Goal: Task Accomplishment & Management: Use online tool/utility

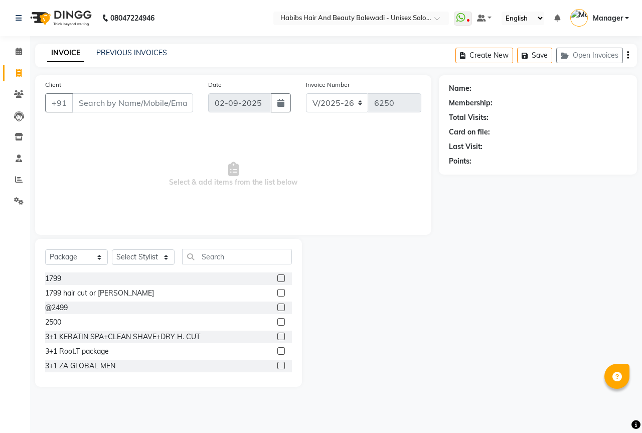
select select "5902"
select select "package"
click at [127, 99] on input "Client" at bounding box center [132, 102] width 121 height 19
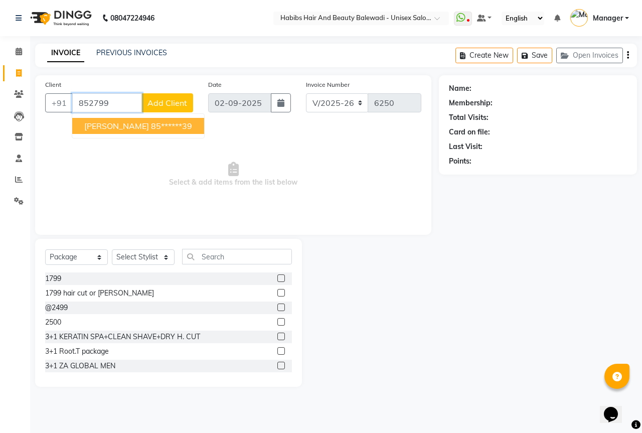
click at [151, 125] on ngb-highlight "85******39" at bounding box center [171, 126] width 41 height 10
type input "85******39"
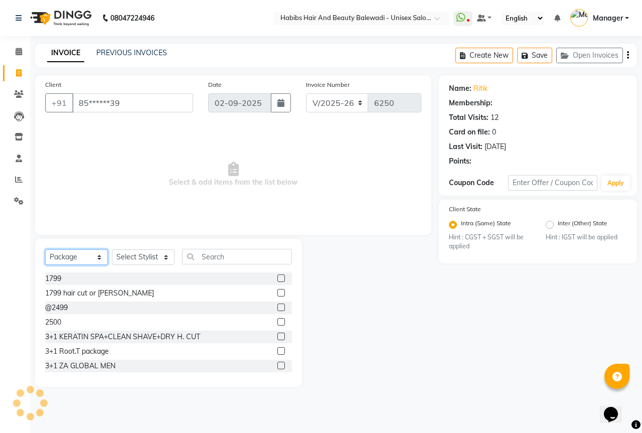
click at [71, 259] on select "Select Service Product Membership Package Voucher Prepaid Gift Card" at bounding box center [76, 257] width 63 height 16
select select "service"
click at [45, 249] on select "Select Service Product Membership Package Voucher Prepaid Gift Card" at bounding box center [76, 257] width 63 height 16
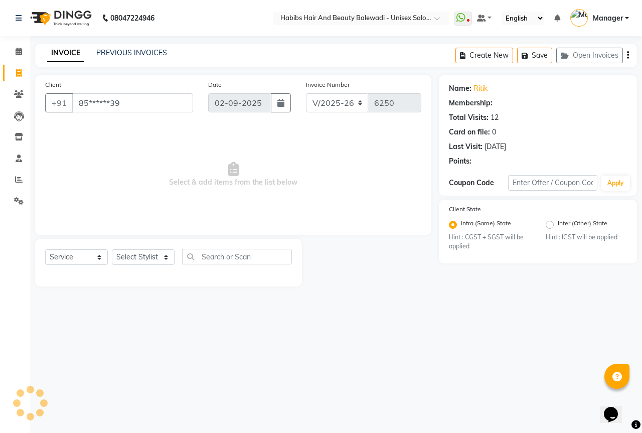
click at [148, 245] on div "Select Service Product Membership Package Voucher Prepaid Gift Card Select Styl…" at bounding box center [168, 263] width 267 height 48
click at [148, 255] on select "Select Stylist Aarti Akshay Gaikwad [PERSON_NAME] [PERSON_NAME] [PERSON_NAME] […" at bounding box center [143, 257] width 63 height 16
select select "2: Object"
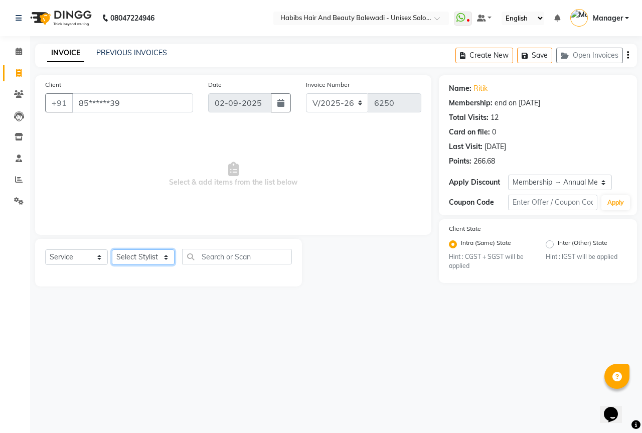
select select "59550"
click at [112, 249] on select "Select Stylist Aarti Akshay Gaikwad [PERSON_NAME] [PERSON_NAME] [PERSON_NAME] […" at bounding box center [143, 257] width 63 height 16
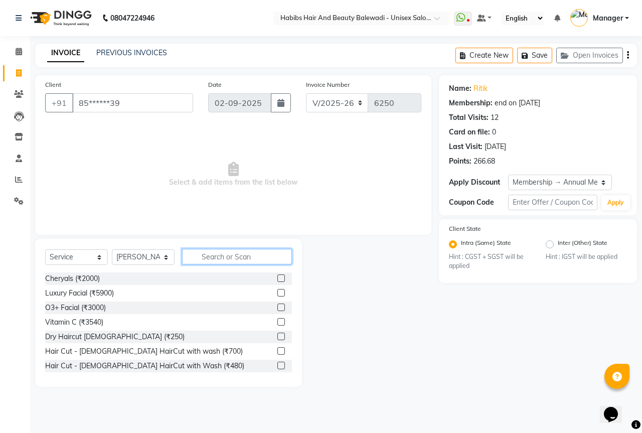
click at [225, 249] on input "text" at bounding box center [237, 257] width 110 height 16
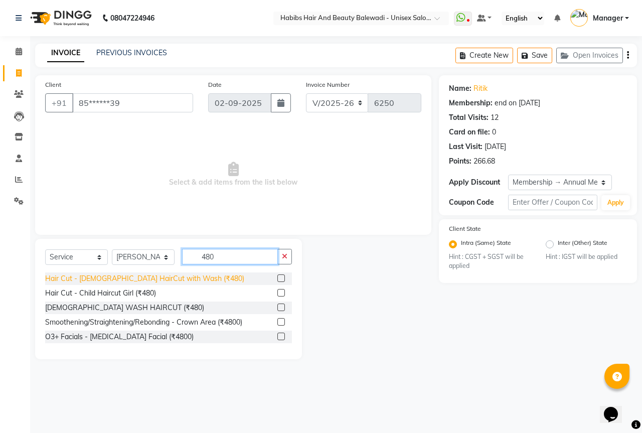
type input "480"
click at [161, 280] on div "Hair Cut - [DEMOGRAPHIC_DATA] HairCut with Wash (₹480)" at bounding box center [144, 278] width 199 height 11
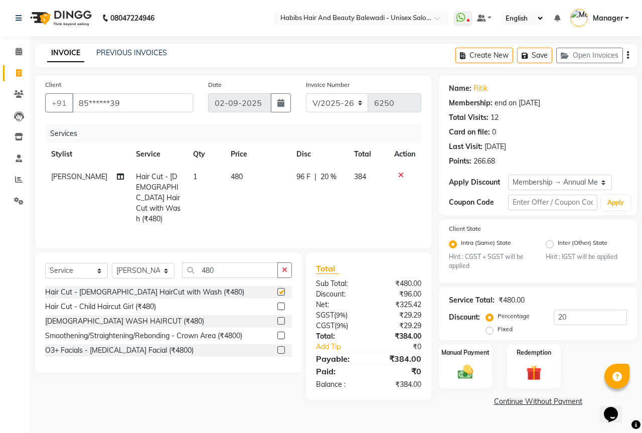
checkbox input "false"
click at [226, 262] on input "480" at bounding box center [230, 270] width 96 height 16
type input "4"
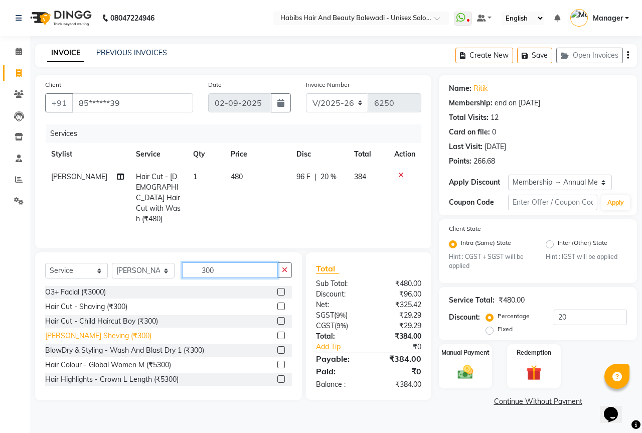
type input "300"
click at [59, 330] on div "[PERSON_NAME] Sheving (₹300)" at bounding box center [98, 335] width 106 height 11
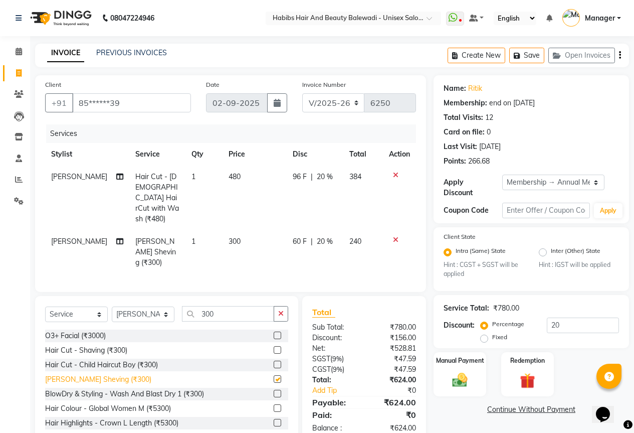
checkbox input "false"
click at [457, 372] on img at bounding box center [460, 380] width 26 height 18
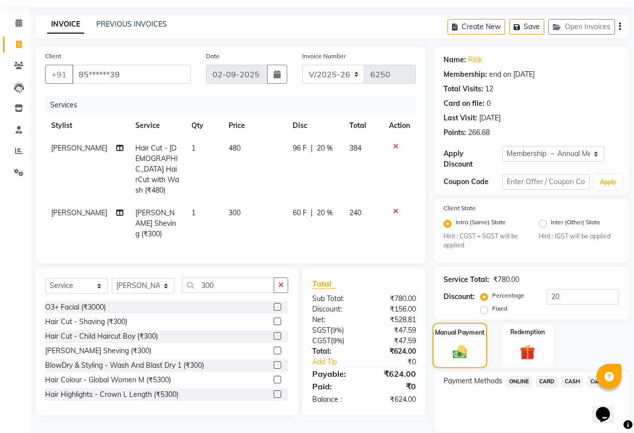
scroll to position [55, 0]
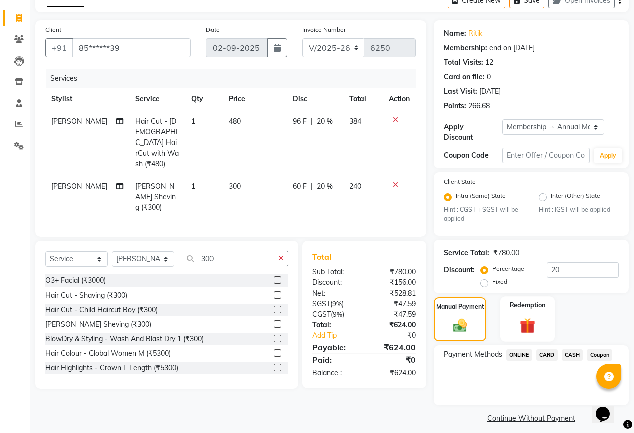
click at [531, 316] on img at bounding box center [528, 326] width 26 height 20
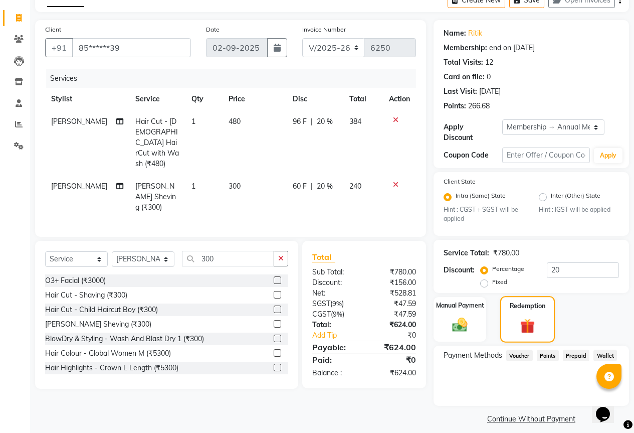
scroll to position [56, 0]
click at [459, 315] on img at bounding box center [460, 324] width 26 height 18
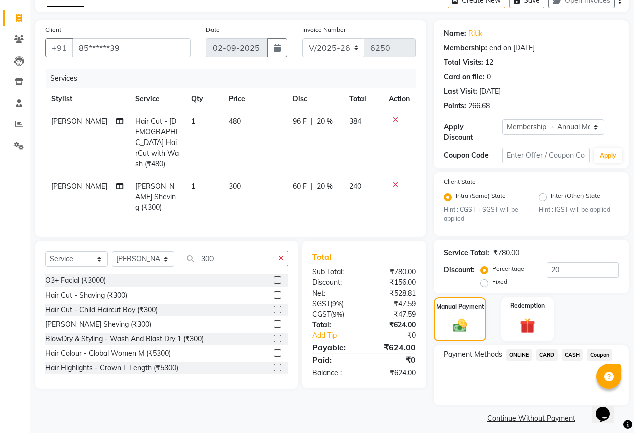
click at [525, 352] on span "ONLINE" at bounding box center [519, 355] width 26 height 12
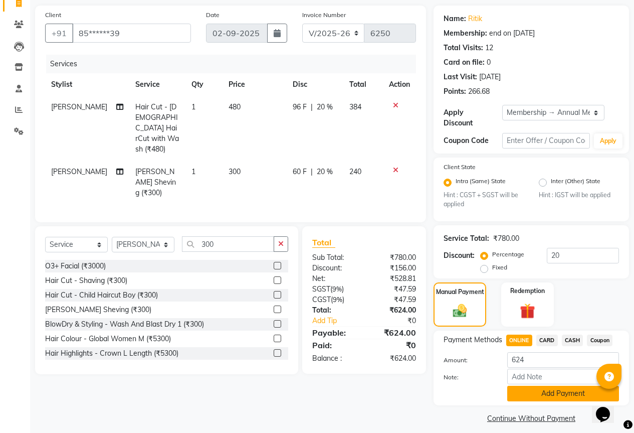
click at [548, 391] on button "Add Payment" at bounding box center [563, 394] width 112 height 16
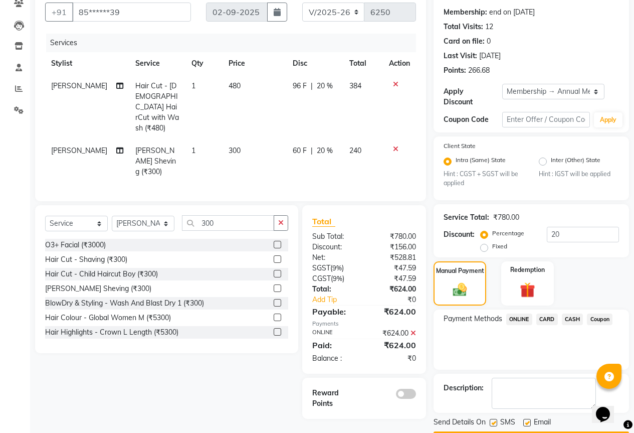
scroll to position [112, 0]
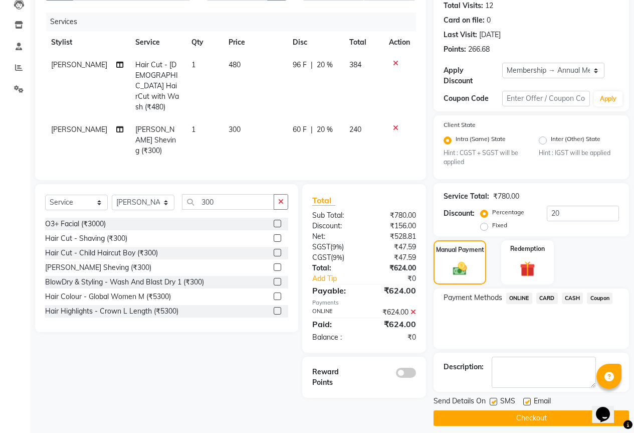
click at [402, 368] on span at bounding box center [406, 373] width 20 height 10
click at [416, 374] on input "checkbox" at bounding box center [416, 374] width 0 height 0
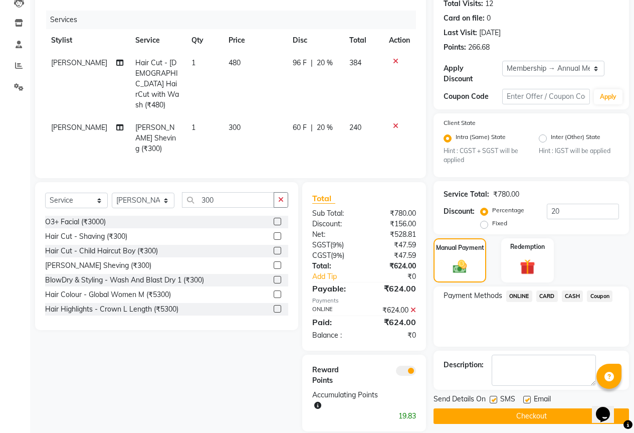
click at [498, 409] on button "Checkout" at bounding box center [532, 416] width 196 height 16
